Goal: Information Seeking & Learning: Learn about a topic

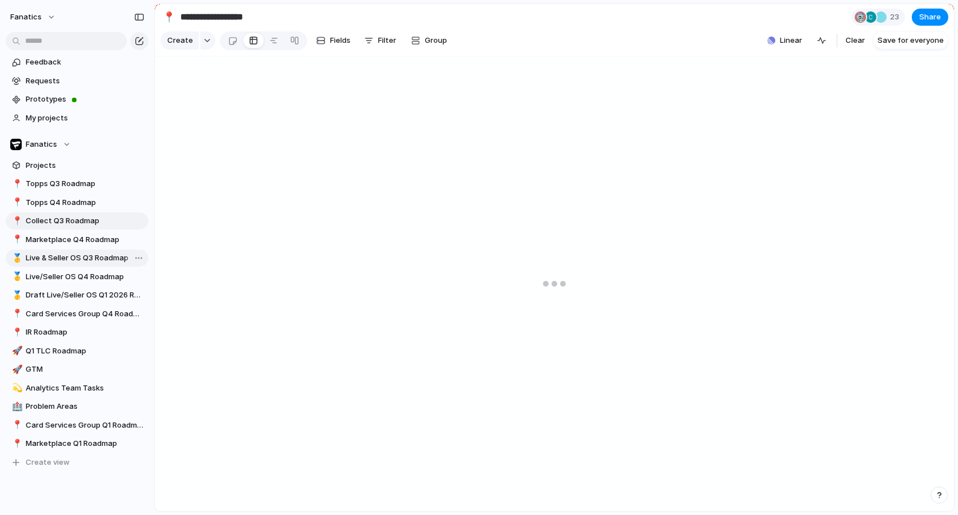
click at [66, 256] on span "Live & Seller OS Q3 Roadmap" at bounding box center [85, 257] width 119 height 11
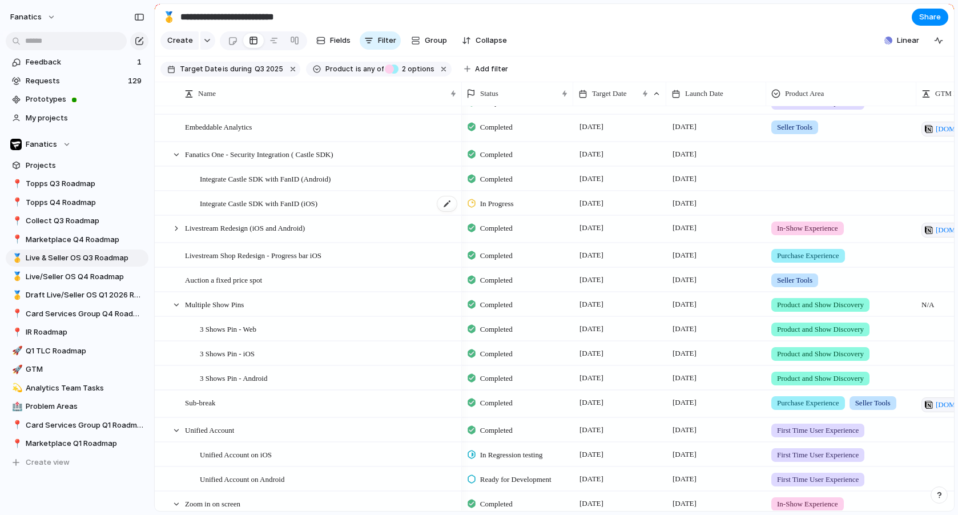
scroll to position [103, 0]
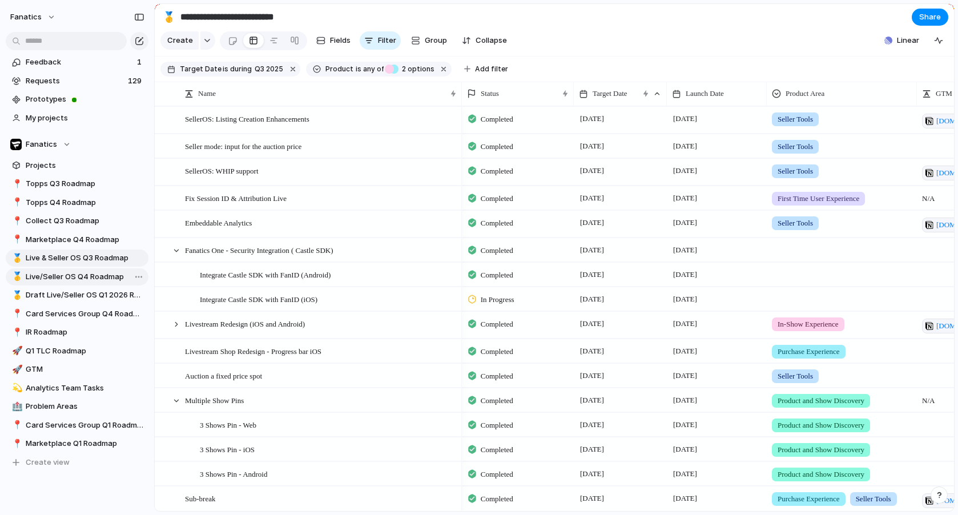
click at [81, 274] on span "Live/Seller OS Q4 Roadmap" at bounding box center [85, 276] width 119 height 11
type input "**********"
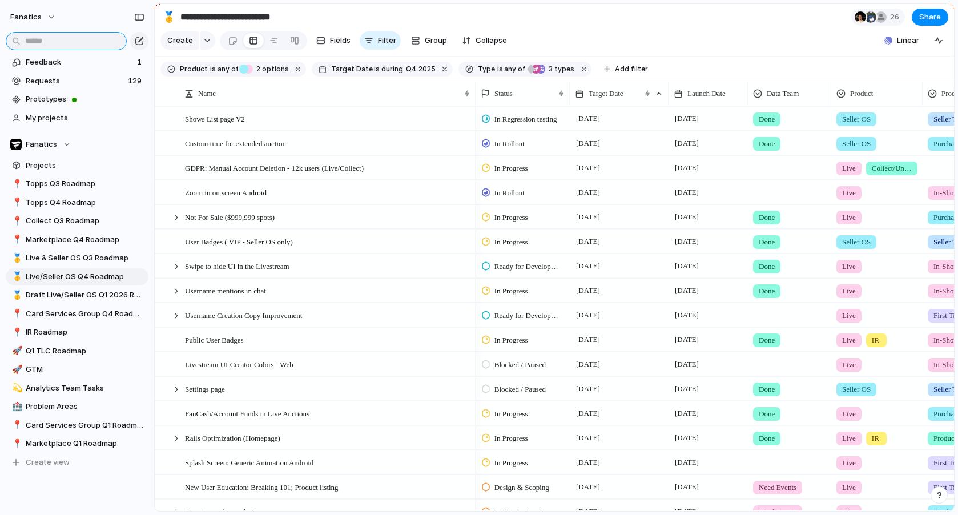
click at [72, 39] on input "text" at bounding box center [66, 41] width 121 height 18
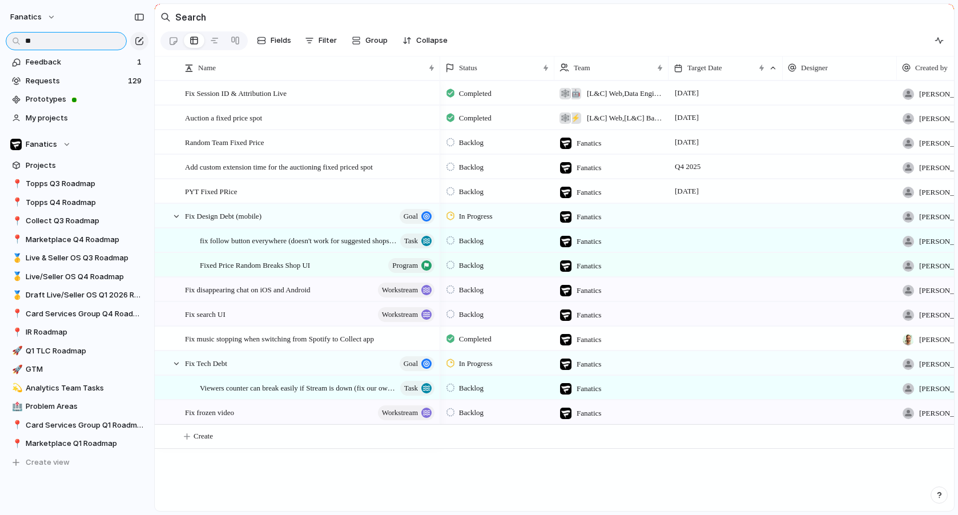
type input "*"
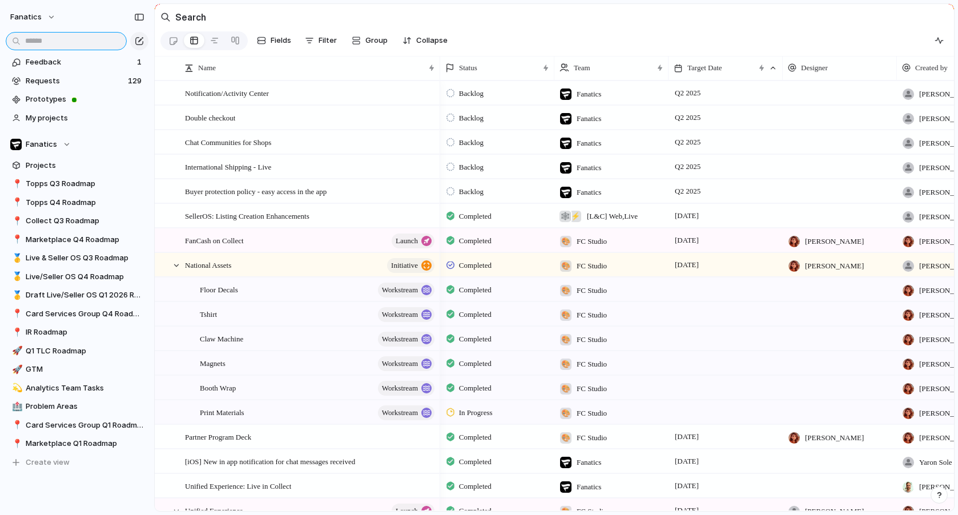
click at [91, 38] on input "text" at bounding box center [66, 41] width 121 height 18
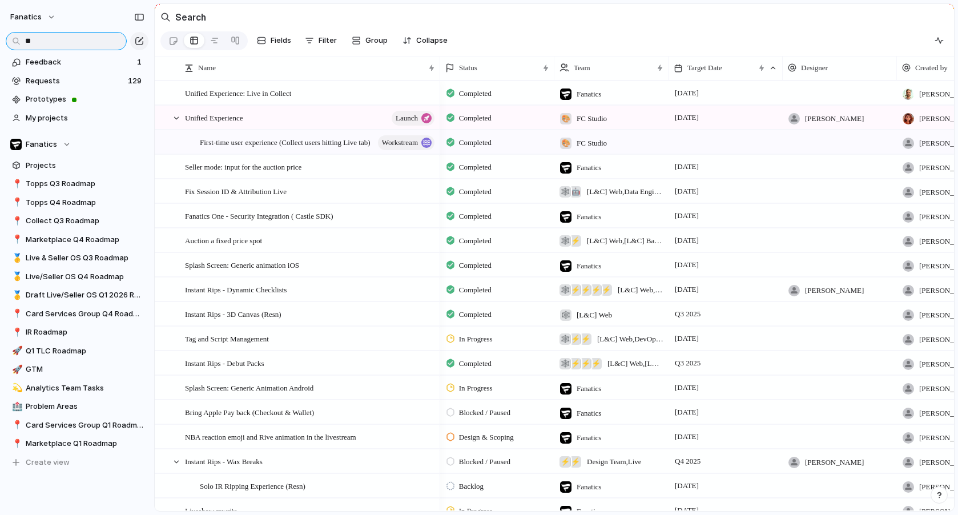
type input "*"
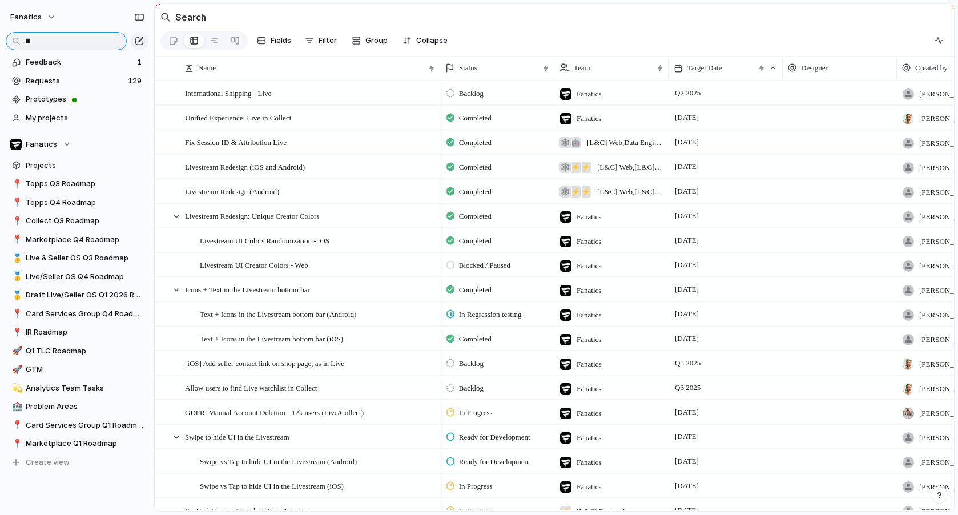
type input "*"
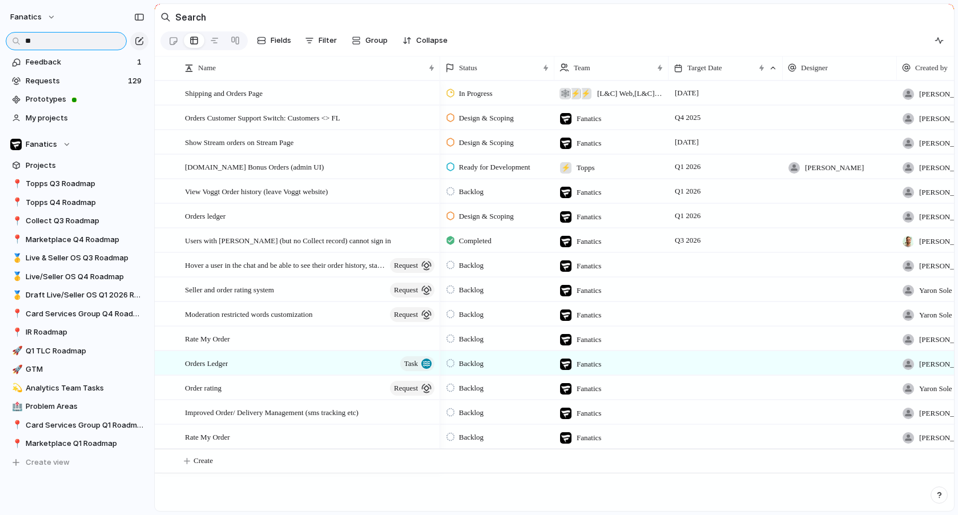
type input "*"
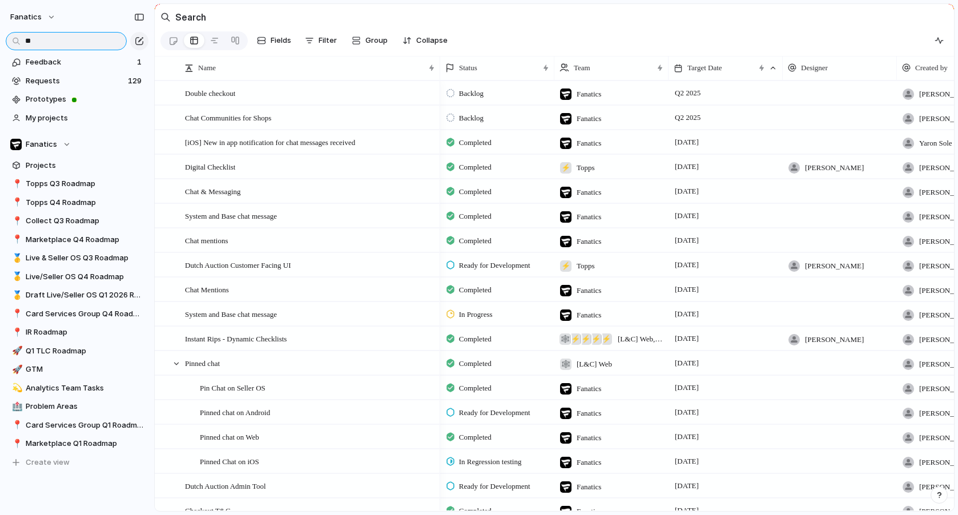
type input "*"
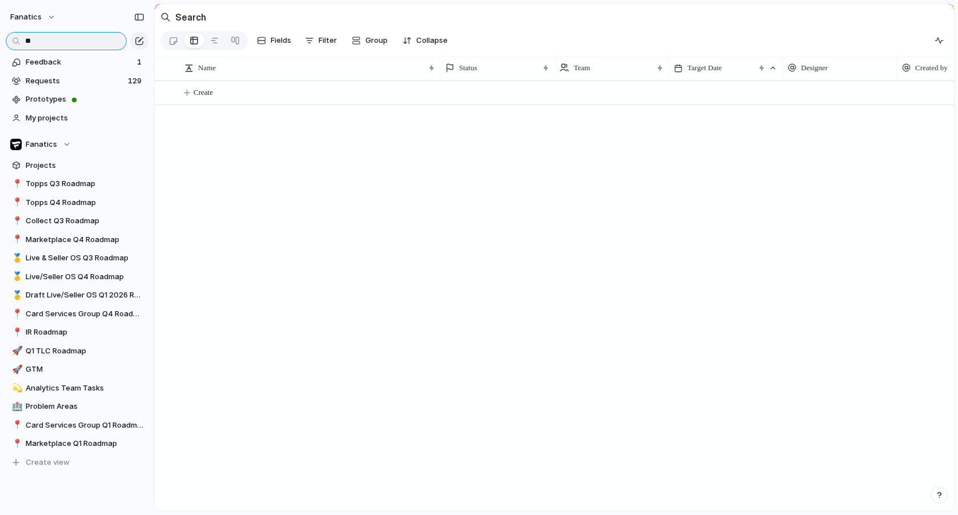
type input "*"
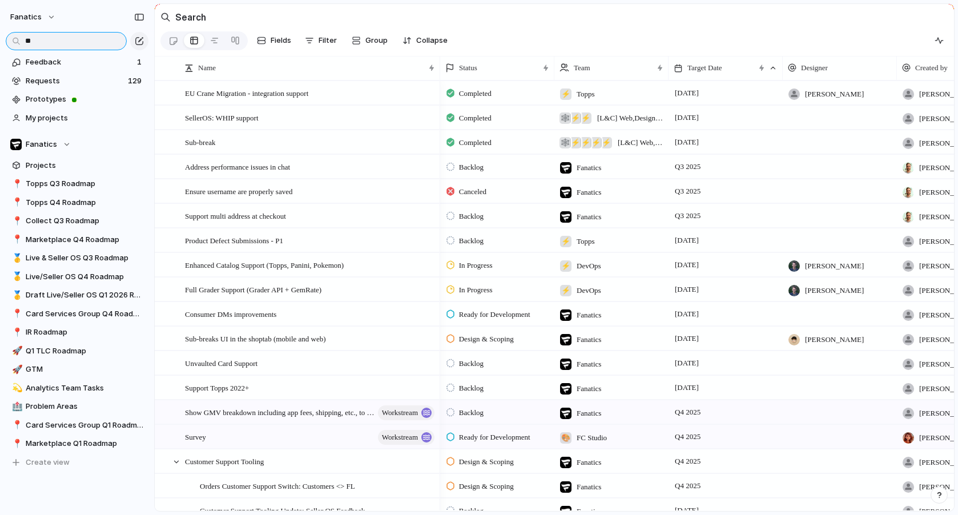
type input "*"
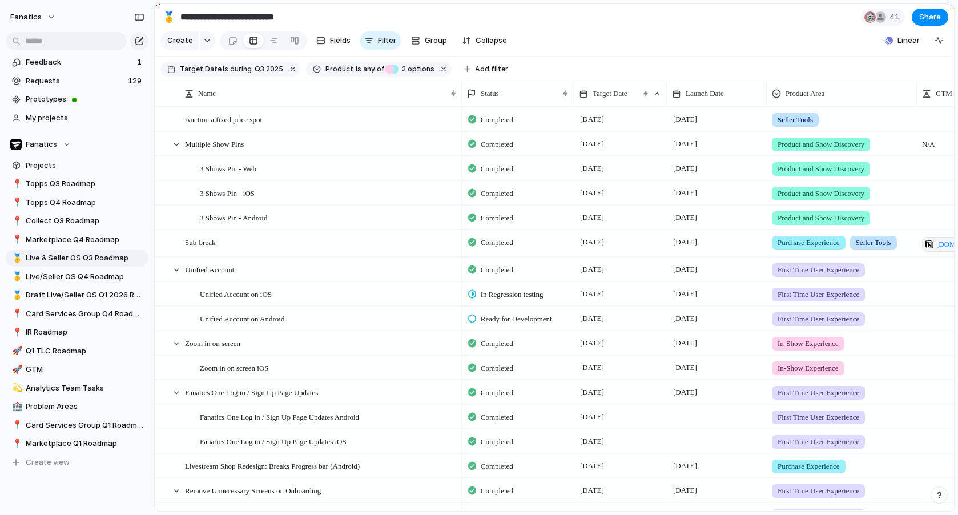
scroll to position [258, 0]
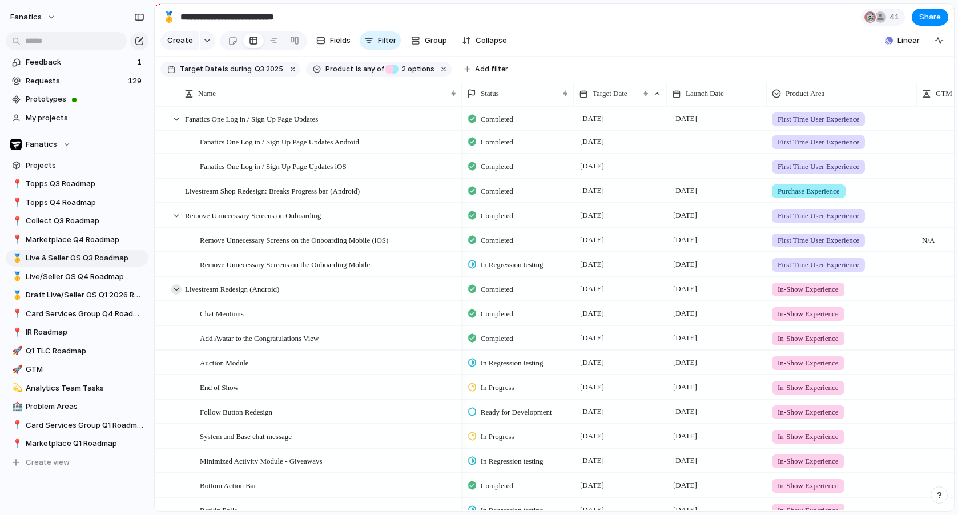
click at [177, 291] on div at bounding box center [176, 289] width 10 height 10
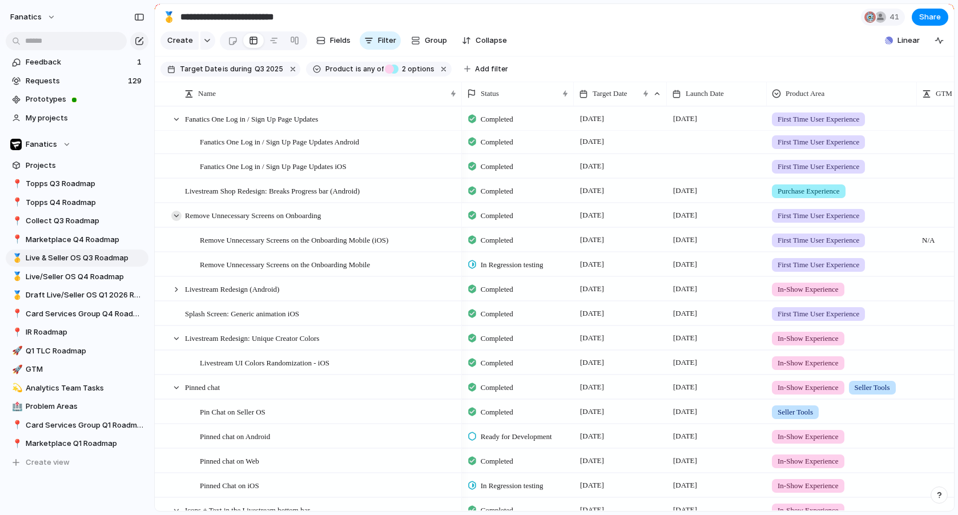
click at [177, 216] on div at bounding box center [176, 216] width 10 height 10
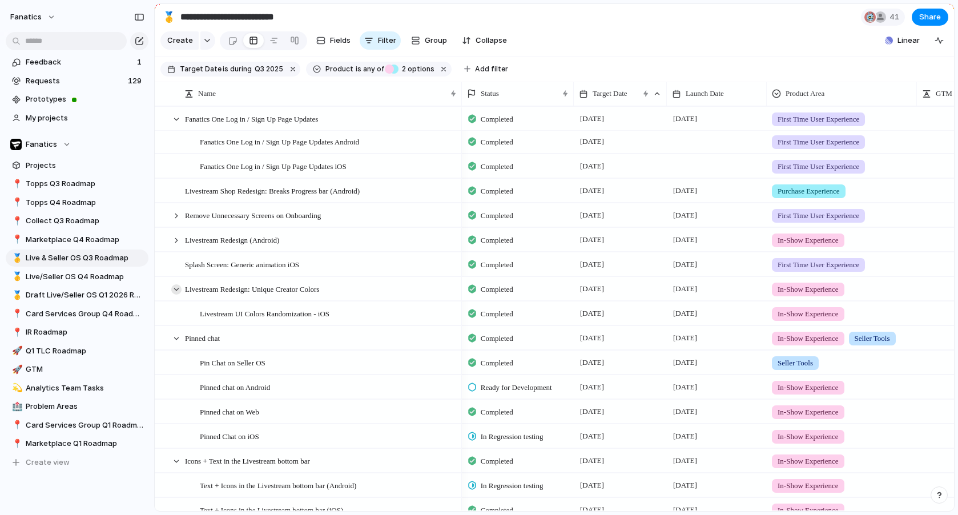
click at [176, 291] on div at bounding box center [176, 289] width 10 height 10
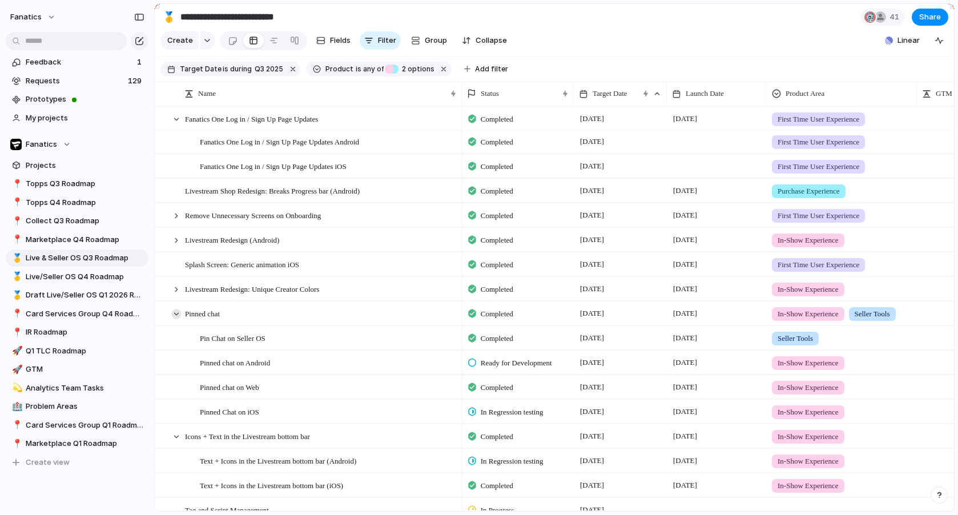
click at [175, 318] on div at bounding box center [176, 314] width 10 height 10
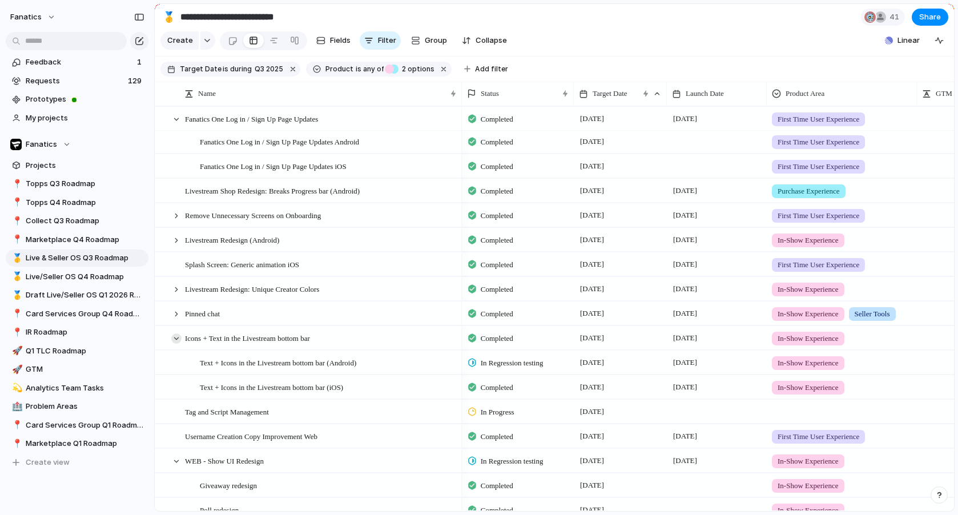
click at [175, 339] on div at bounding box center [176, 339] width 10 height 10
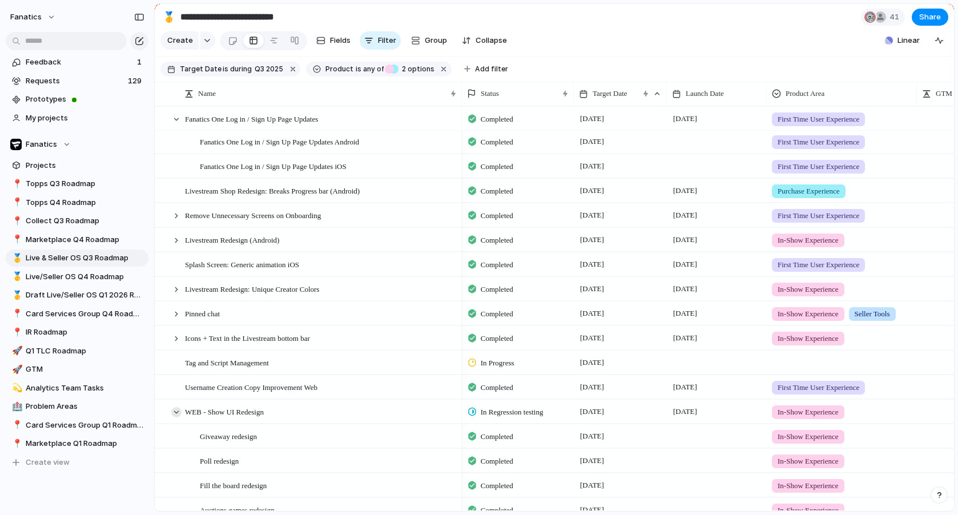
click at [175, 411] on div at bounding box center [176, 412] width 10 height 10
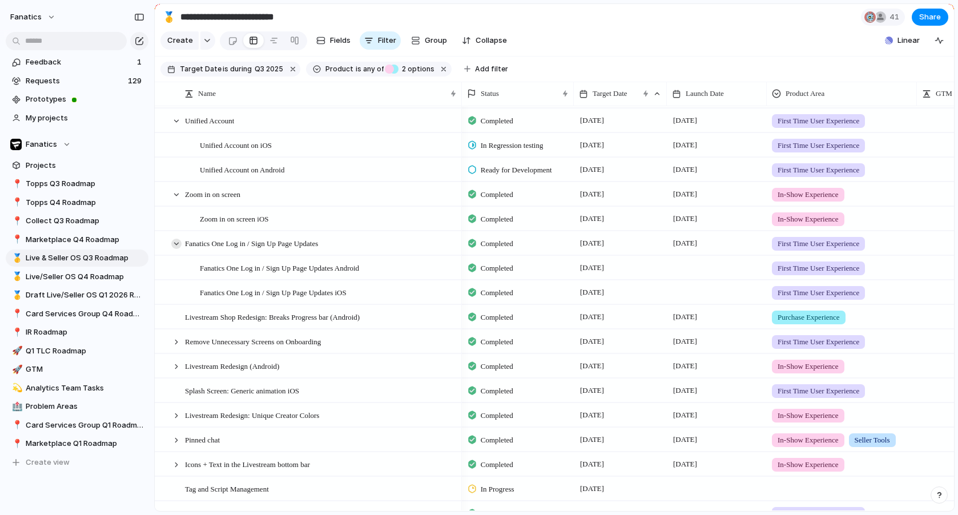
click at [178, 246] on div at bounding box center [176, 244] width 10 height 10
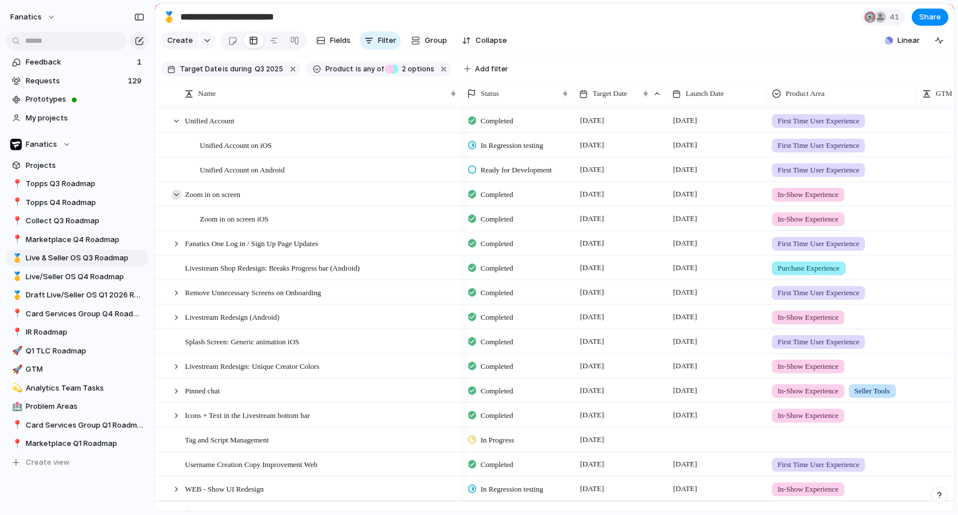
click at [180, 195] on div at bounding box center [176, 195] width 10 height 10
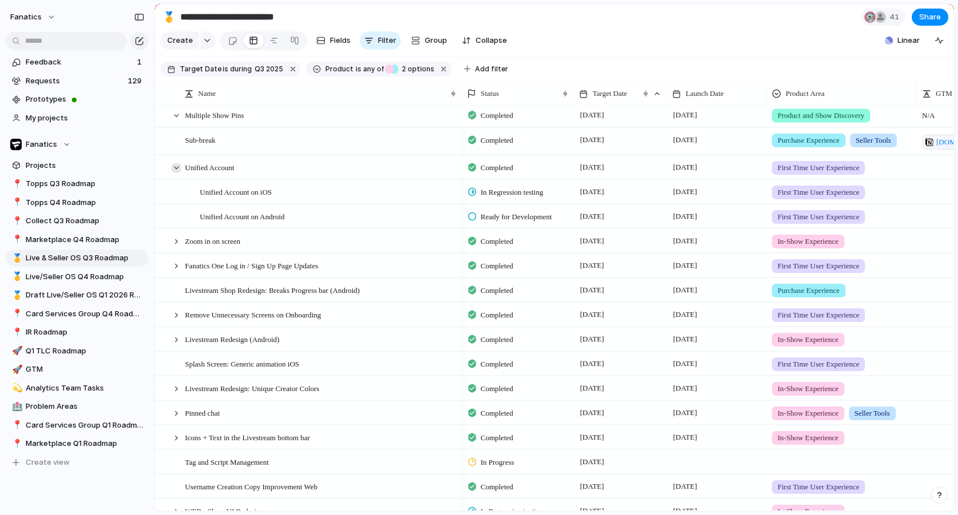
click at [174, 167] on div at bounding box center [176, 168] width 10 height 10
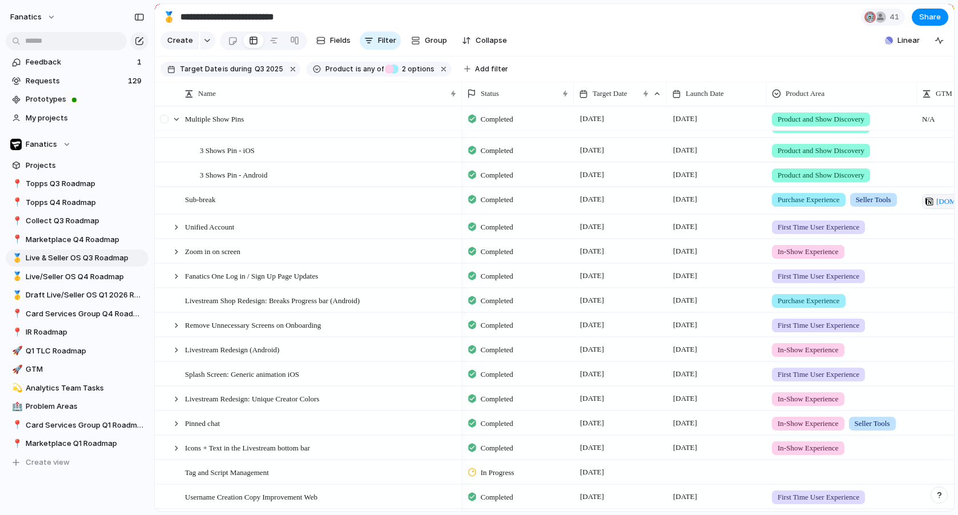
click at [178, 124] on div at bounding box center [170, 118] width 31 height 23
click at [178, 117] on div at bounding box center [176, 119] width 10 height 10
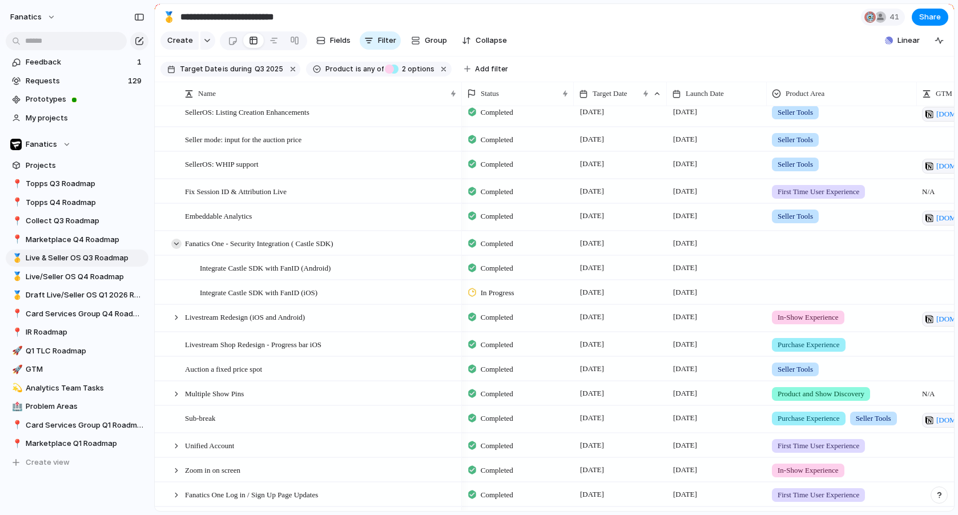
click at [178, 246] on div at bounding box center [176, 244] width 10 height 10
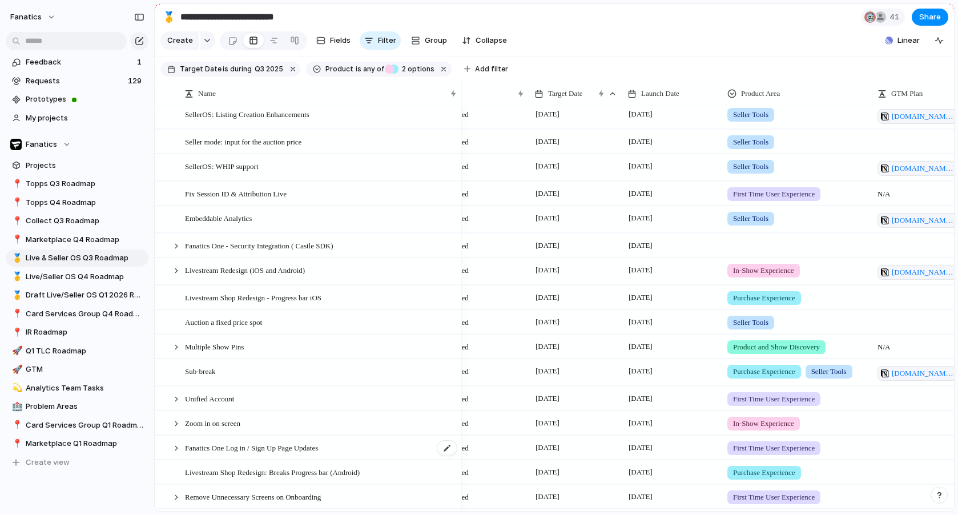
scroll to position [0, 57]
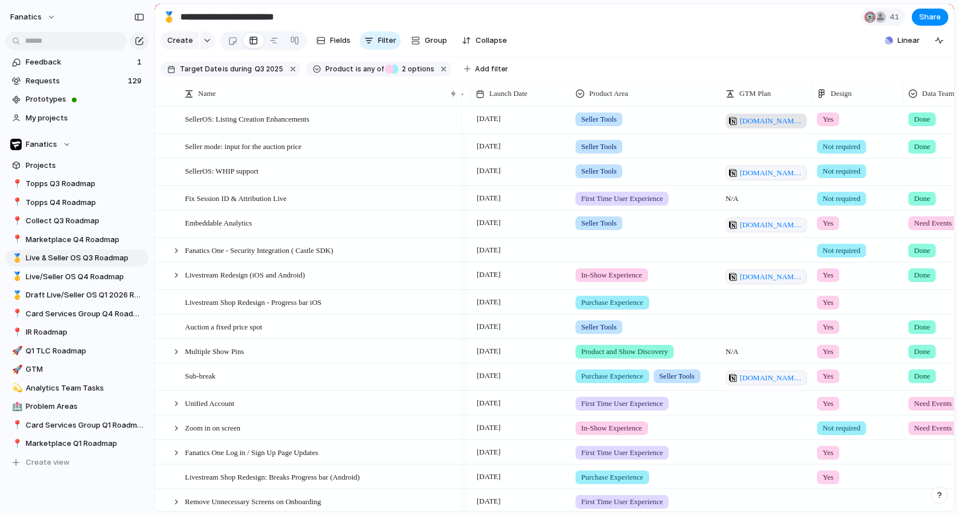
click at [760, 122] on span "[DOMAIN_NAME][URL]" at bounding box center [771, 120] width 63 height 11
